Goal: Transaction & Acquisition: Purchase product/service

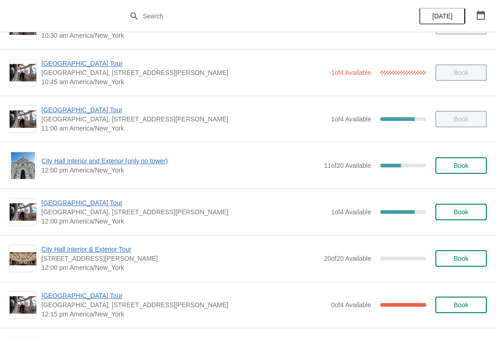
scroll to position [269, 0]
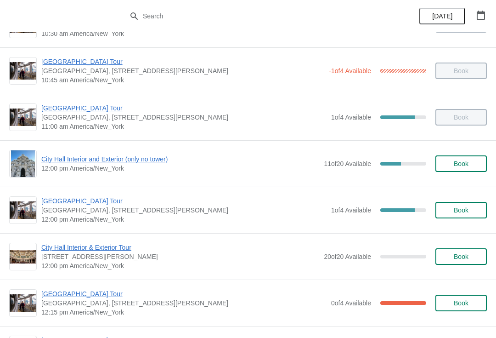
click at [463, 164] on span "Book" at bounding box center [461, 163] width 15 height 7
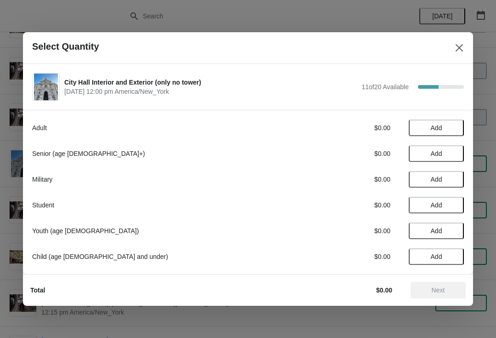
click at [83, 8] on div at bounding box center [248, 169] width 496 height 338
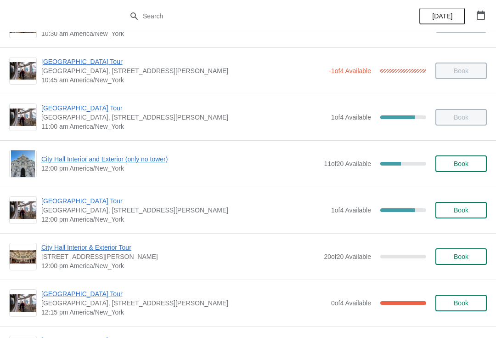
click at [143, 159] on span "City Hall Interior and Exterior (only no tower)" at bounding box center [180, 158] width 278 height 9
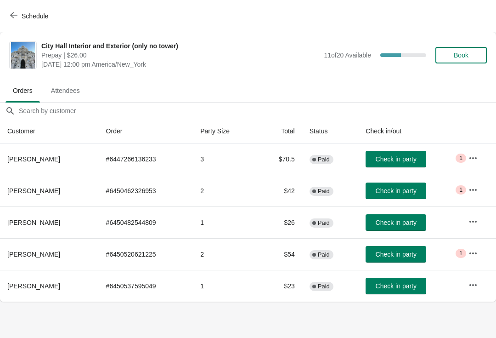
scroll to position [0, 0]
click at [382, 185] on button "Check in party" at bounding box center [396, 190] width 61 height 17
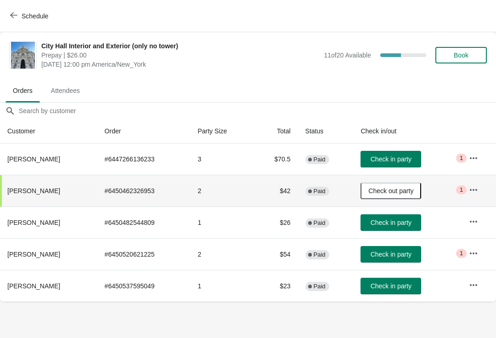
click at [21, 19] on span "Schedule" at bounding box center [30, 15] width 36 height 9
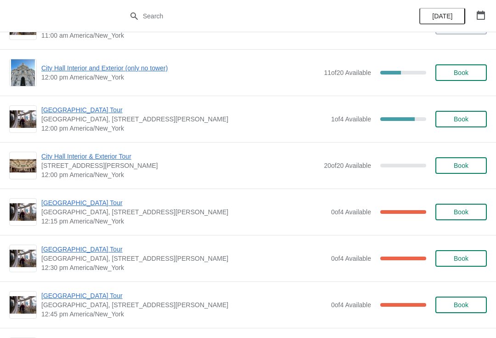
scroll to position [360, 0]
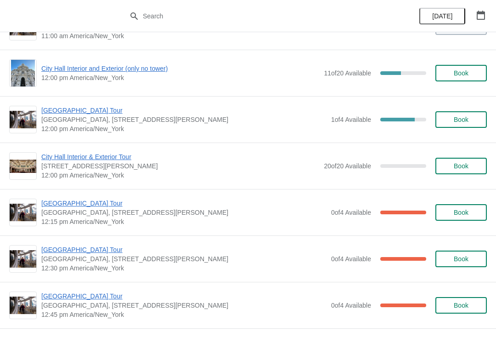
click at [465, 119] on span "Book" at bounding box center [461, 119] width 15 height 7
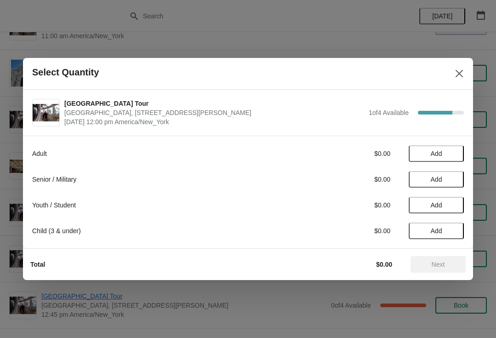
click at [448, 151] on span "Add" at bounding box center [436, 153] width 39 height 7
click at [439, 263] on span "Next" at bounding box center [438, 264] width 13 height 7
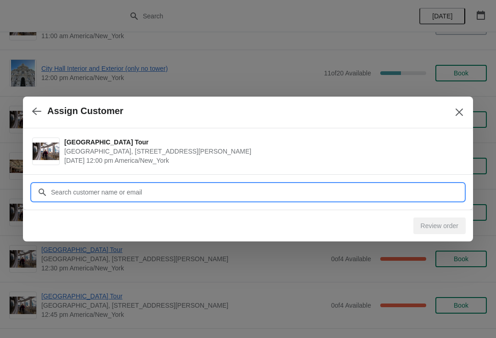
click at [354, 186] on input "Customer" at bounding box center [258, 192] width 414 height 17
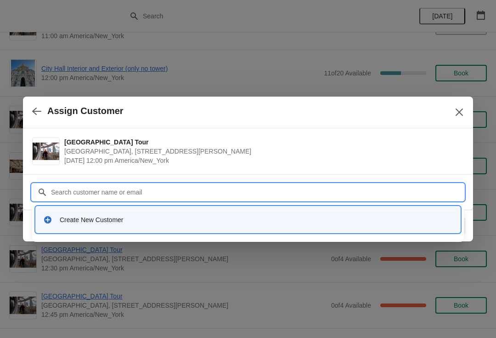
click at [289, 217] on div "Create New Customer" at bounding box center [256, 219] width 393 height 9
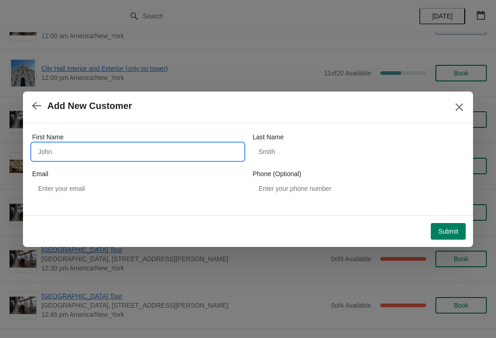
click at [171, 157] on input "First Name" at bounding box center [137, 151] width 211 height 17
type input "Constance"
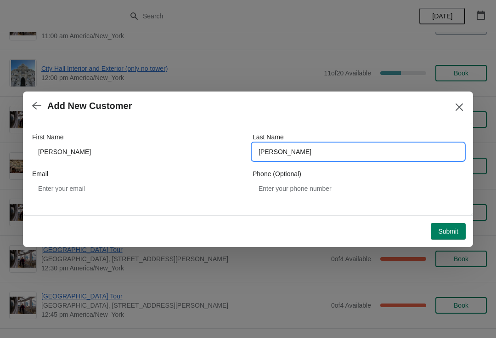
type input "Vock"
click at [444, 232] on span "Submit" at bounding box center [448, 230] width 20 height 7
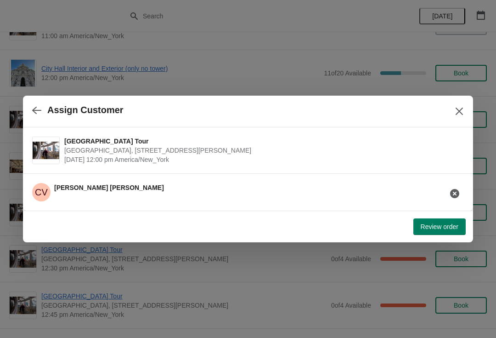
click at [448, 225] on span "Review order" at bounding box center [440, 226] width 38 height 7
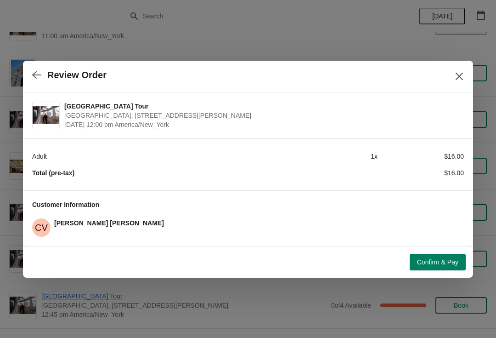
click at [446, 262] on span "Confirm & Pay" at bounding box center [437, 261] width 41 height 7
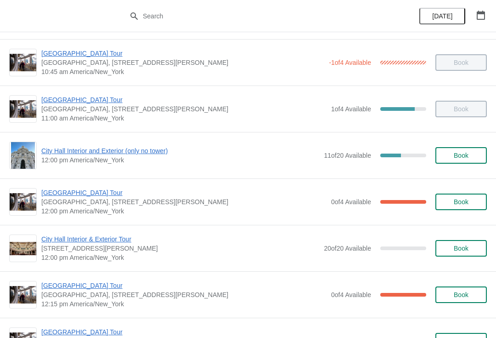
scroll to position [277, 0]
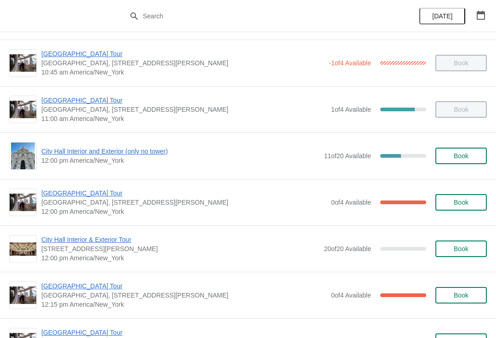
click at [63, 193] on span "[GEOGRAPHIC_DATA] Tour" at bounding box center [183, 192] width 285 height 9
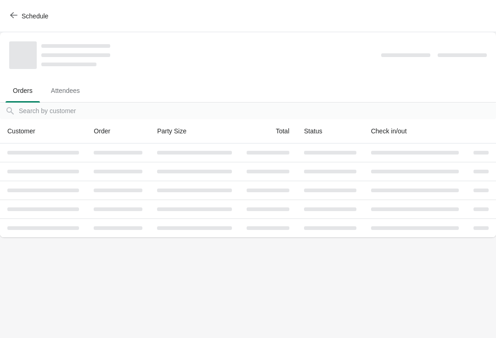
scroll to position [0, 0]
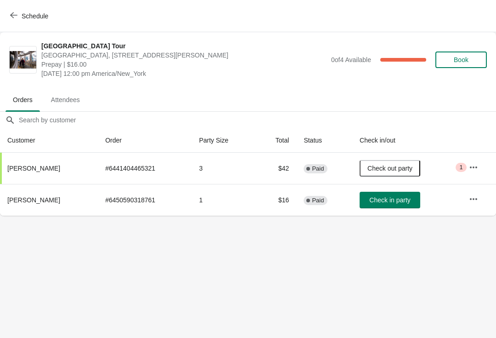
click at [374, 199] on span "Check in party" at bounding box center [389, 199] width 41 height 7
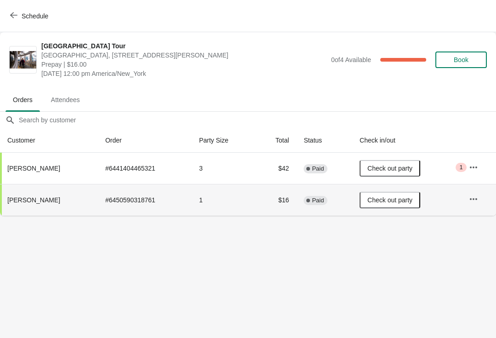
click at [17, 15] on icon "button" at bounding box center [13, 14] width 7 height 7
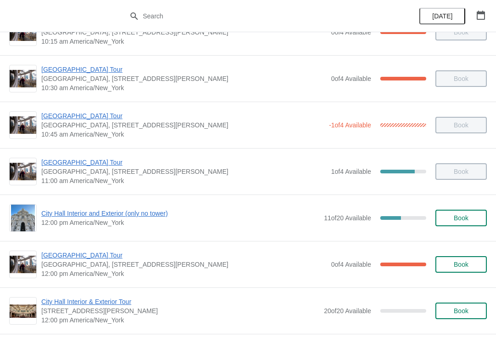
scroll to position [216, 0]
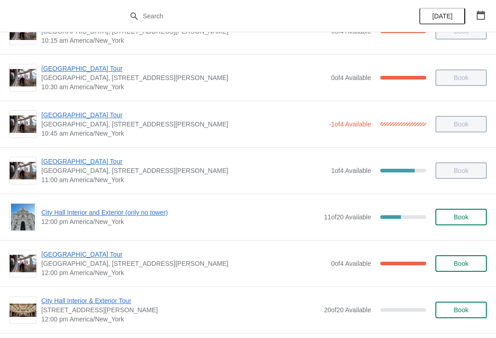
click at [82, 208] on span "City Hall Interior and Exterior (only no tower)" at bounding box center [180, 212] width 278 height 9
